Goal: Information Seeking & Learning: Learn about a topic

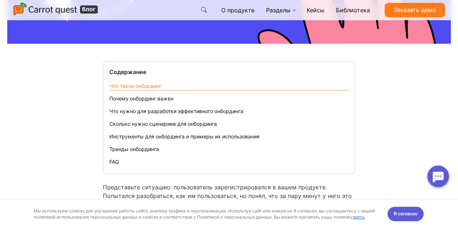
scroll to position [253, 0]
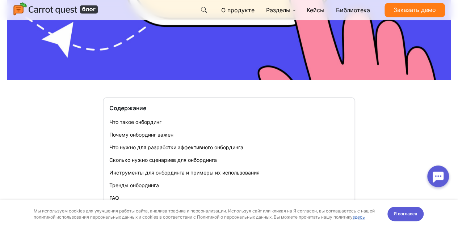
drag, startPoint x: 148, startPoint y: 116, endPoint x: 150, endPoint y: 120, distance: 4.6
click at [148, 117] on nav "Содержание Что такое онбординг Почему онбординг важен Что нужно для разработки …" at bounding box center [229, 153] width 252 height 113
click at [150, 120] on link "Что такое онбординг" at bounding box center [135, 122] width 52 height 6
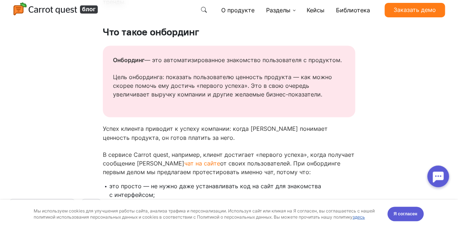
scroll to position [555, 0]
